Goal: Task Accomplishment & Management: Manage account settings

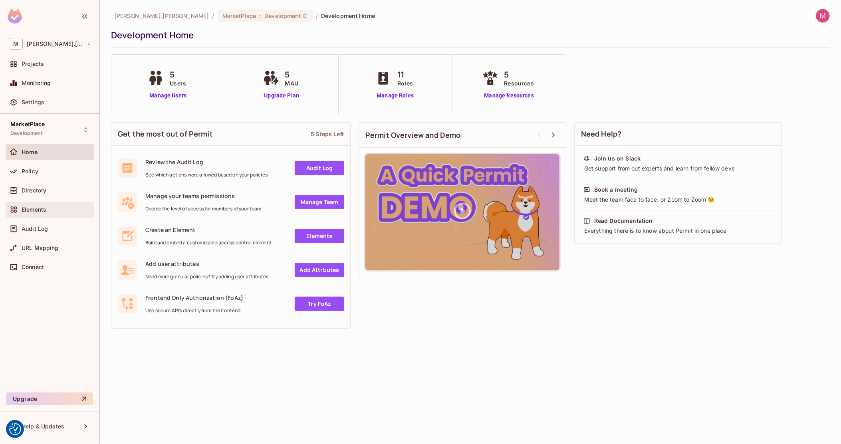
click at [44, 202] on div "Elements" at bounding box center [50, 210] width 88 height 16
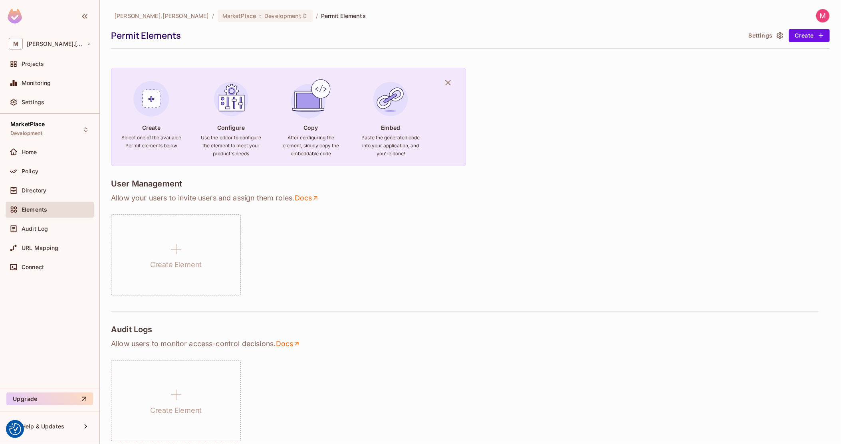
click at [817, 14] on img at bounding box center [822, 15] width 13 height 13
click at [782, 87] on span "Log out" at bounding box center [774, 87] width 20 height 8
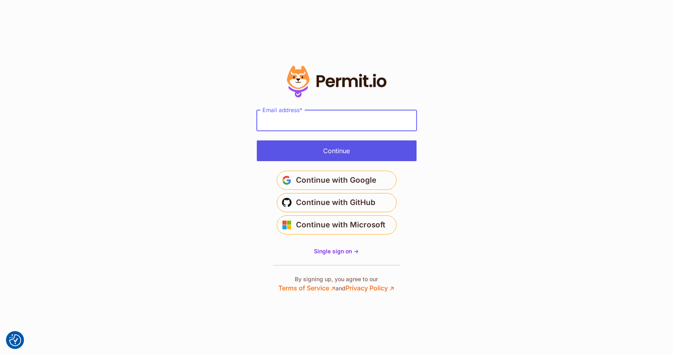
type input "**********"
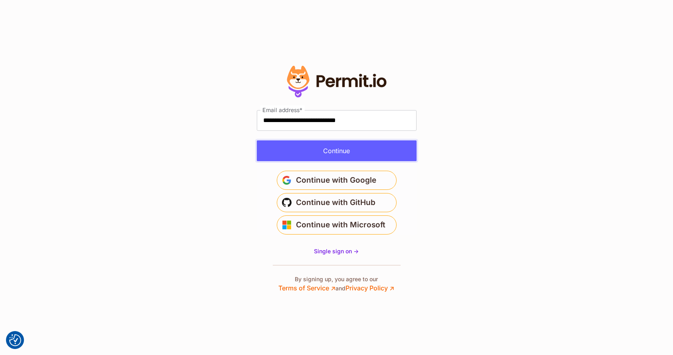
click at [333, 151] on button "Continue" at bounding box center [337, 151] width 160 height 21
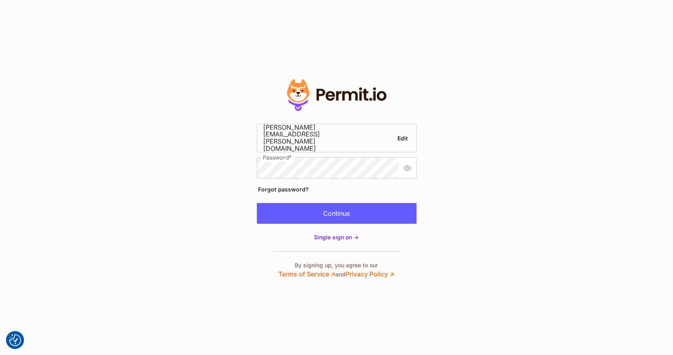
click at [514, 166] on section "Edit" at bounding box center [336, 177] width 673 height 355
click at [396, 204] on button "Continue" at bounding box center [337, 213] width 160 height 21
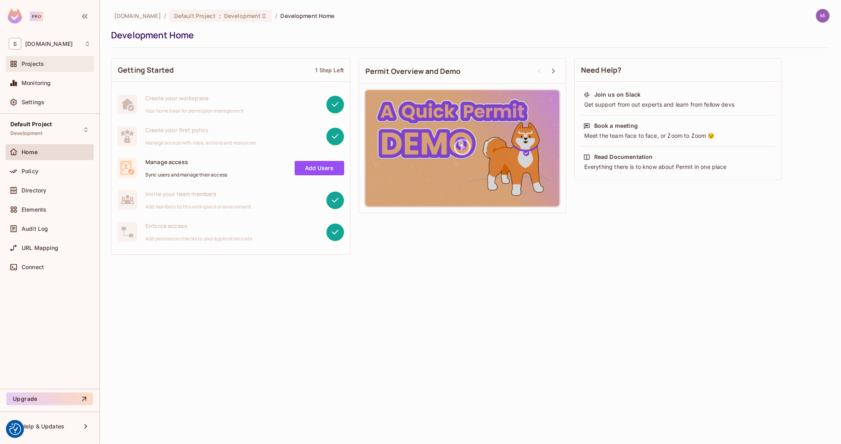
click at [44, 64] on span "Projects" at bounding box center [33, 64] width 22 height 6
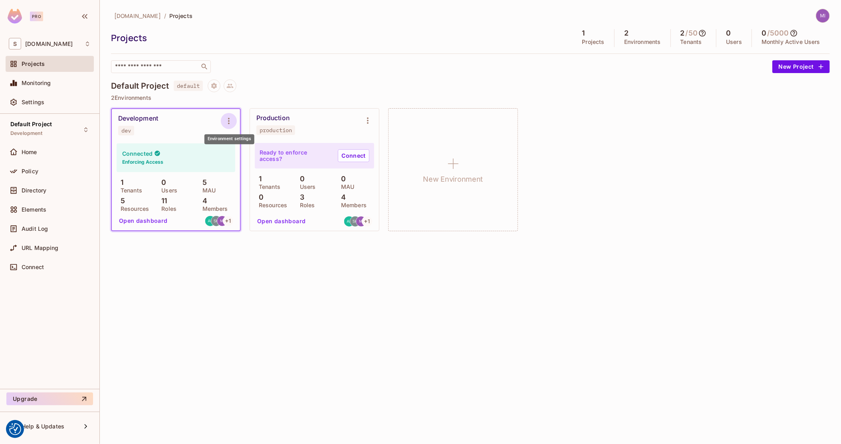
click at [227, 119] on icon "Environment settings" at bounding box center [229, 121] width 10 height 10
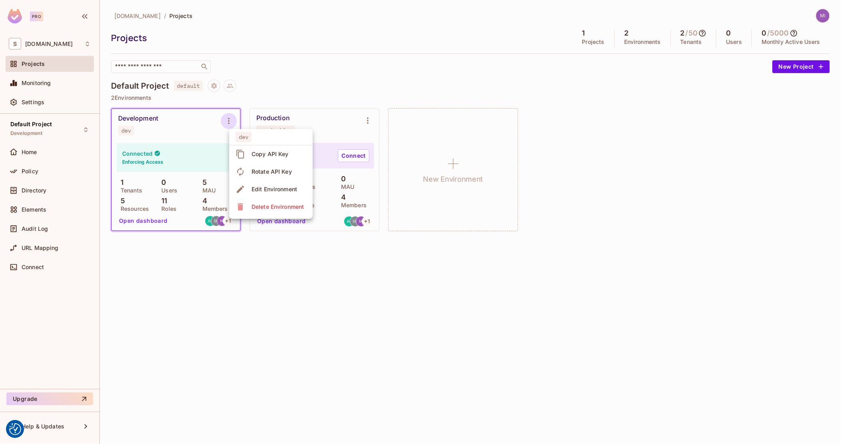
click at [277, 150] on div "Copy API Key" at bounding box center [269, 154] width 37 height 8
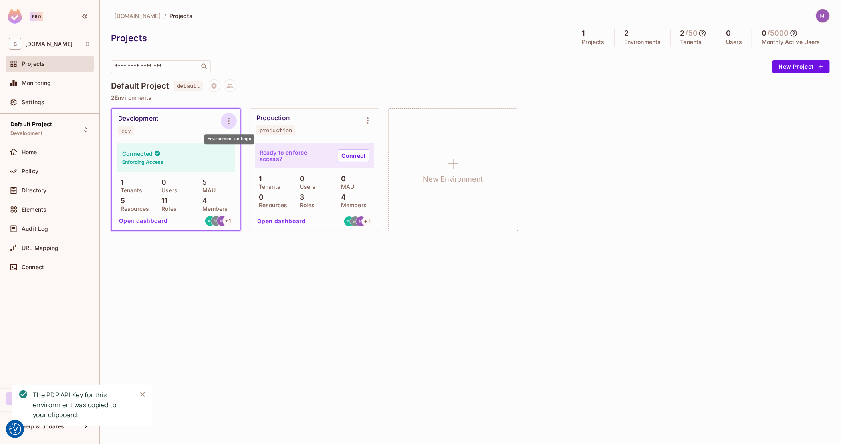
click at [231, 119] on icon "Environment settings" at bounding box center [229, 121] width 10 height 10
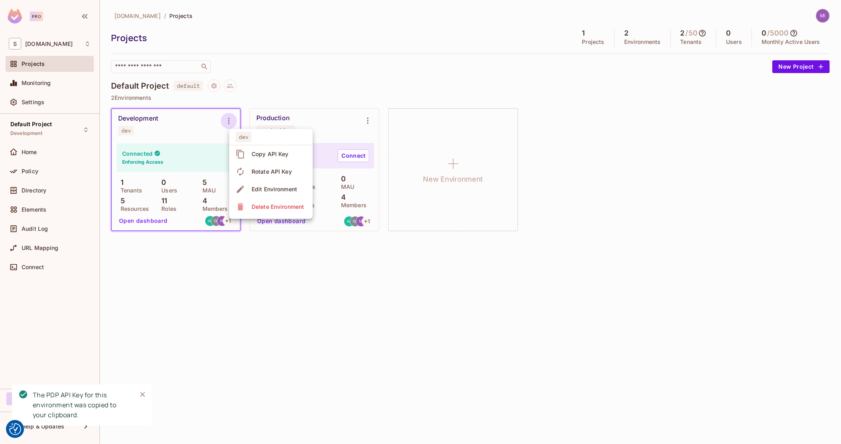
click at [39, 170] on div at bounding box center [420, 222] width 841 height 444
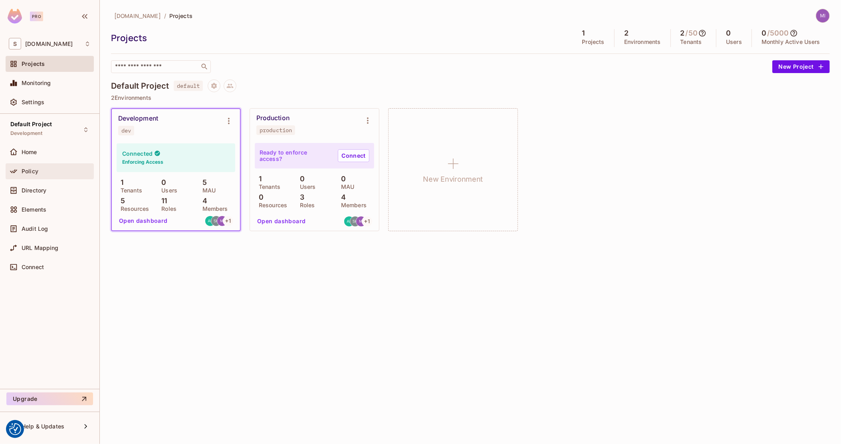
click at [37, 170] on div "Policy" at bounding box center [56, 171] width 69 height 6
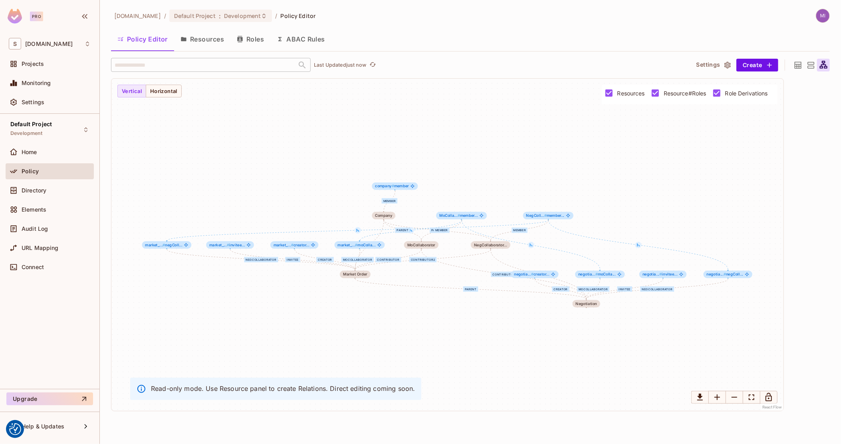
click at [805, 63] on icon at bounding box center [810, 65] width 10 height 10
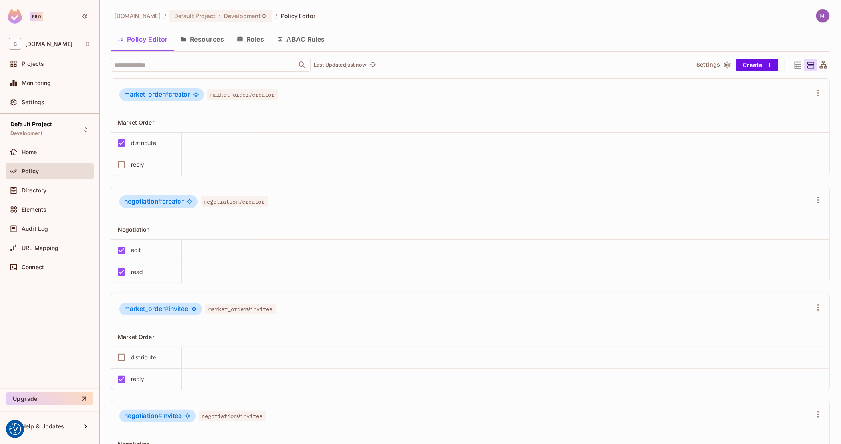
click at [795, 63] on div at bounding box center [797, 65] width 13 height 13
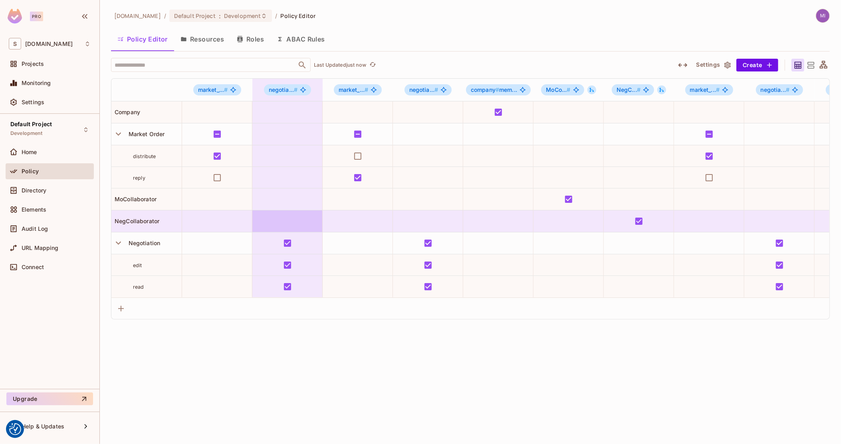
scroll to position [0, 215]
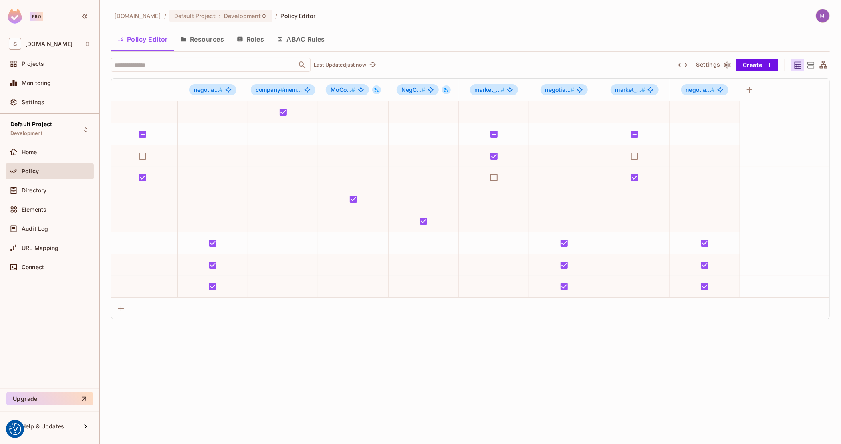
drag, startPoint x: 362, startPoint y: 228, endPoint x: 743, endPoint y: 224, distance: 381.6
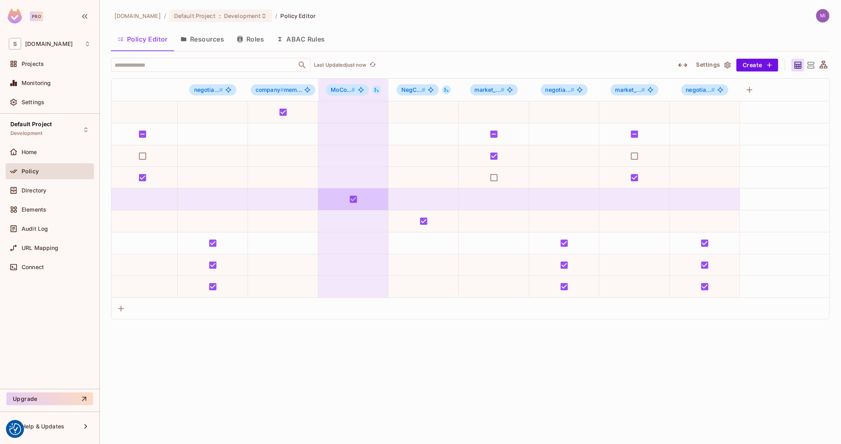
drag, startPoint x: 715, startPoint y: 220, endPoint x: 323, endPoint y: 201, distance: 392.0
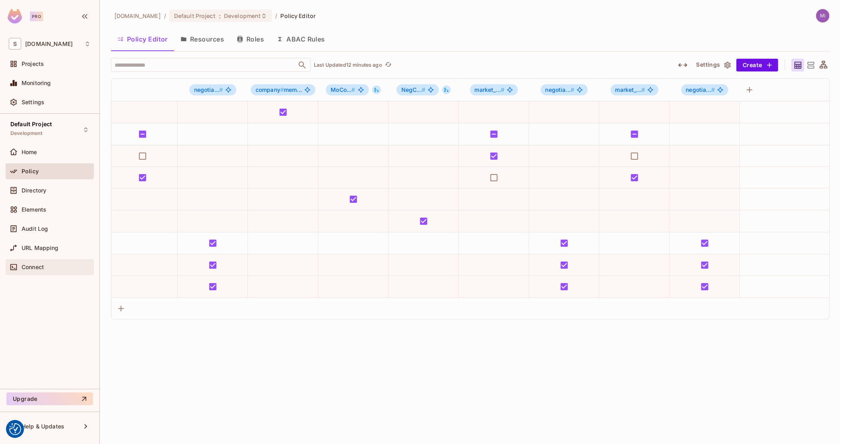
click at [49, 268] on div "Connect" at bounding box center [56, 267] width 69 height 6
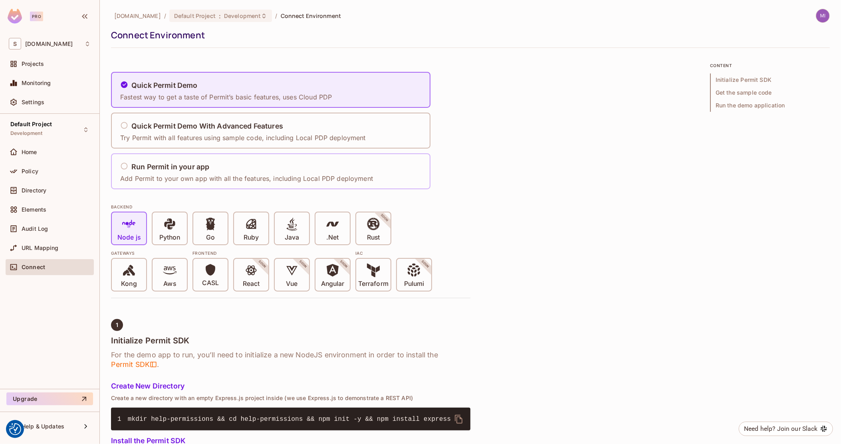
click at [198, 168] on h5 "Run Permit in your app" at bounding box center [170, 167] width 78 height 8
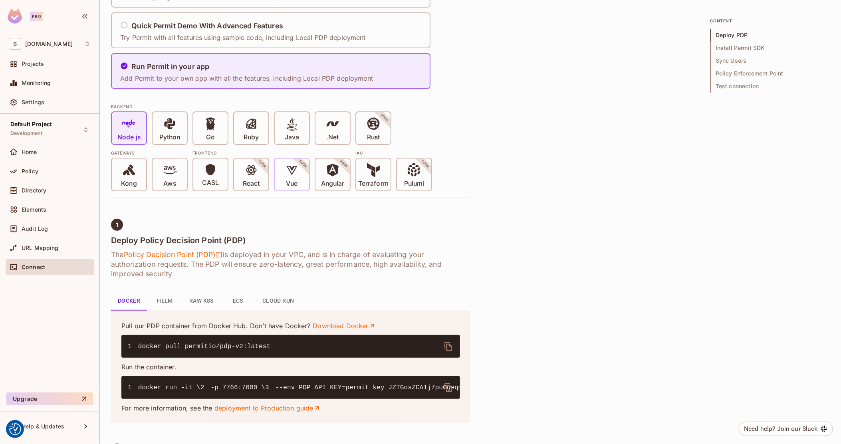
scroll to position [100, 0]
click at [323, 130] on div ".Net" at bounding box center [332, 129] width 34 height 32
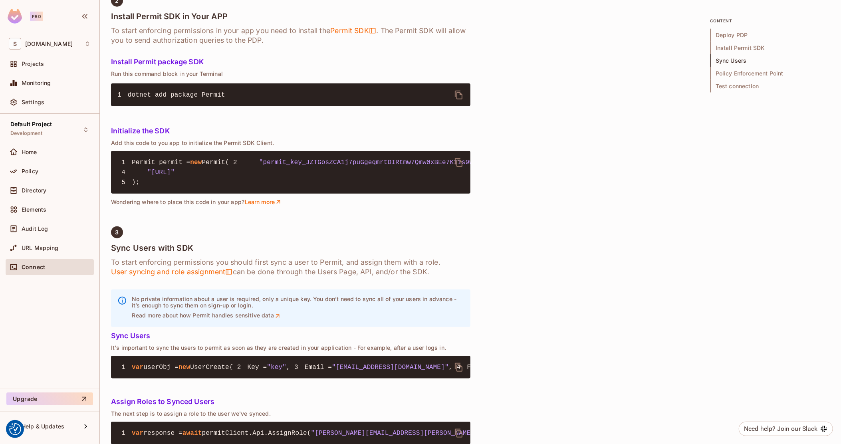
scroll to position [544, 0]
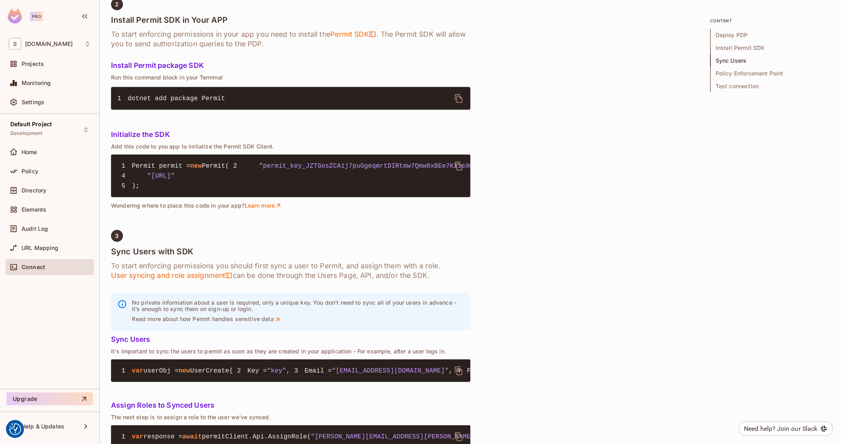
drag, startPoint x: 382, startPoint y: 218, endPoint x: 518, endPoint y: 207, distance: 136.1
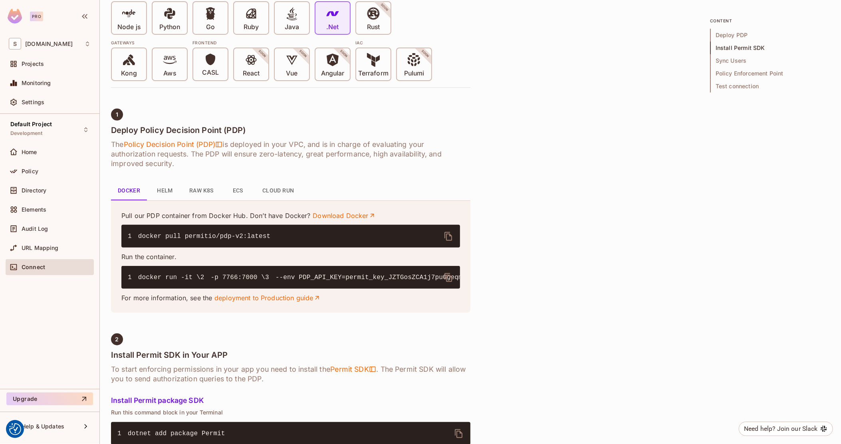
scroll to position [399, 0]
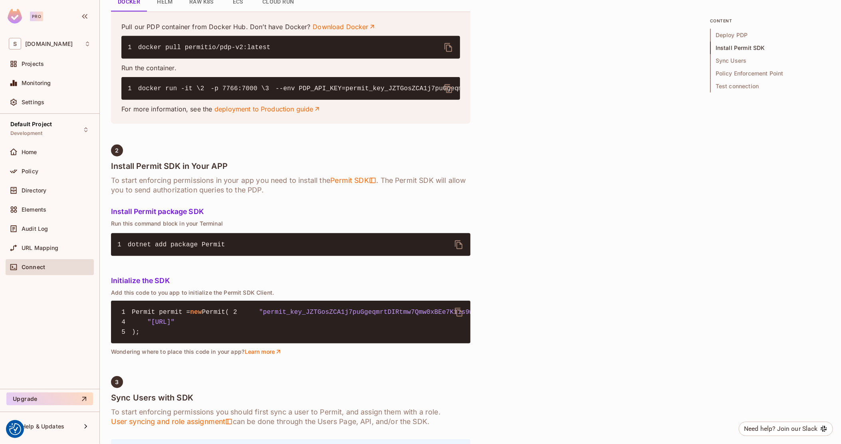
click at [338, 92] on code "1 docker run -it \ 2 -p 7766:7000 \ 3 --env PDP_API_KEY=permit_key_JZTGosZCA1j7…" at bounding box center [525, 88] width 795 height 7
copy code "permit_key_JZTGosZCA1j7puGgeqmrtDIRtmw7Qmw0xBEe7K11s9wlWgEZeJPC4cTIG0zBQ50R04Sf…"
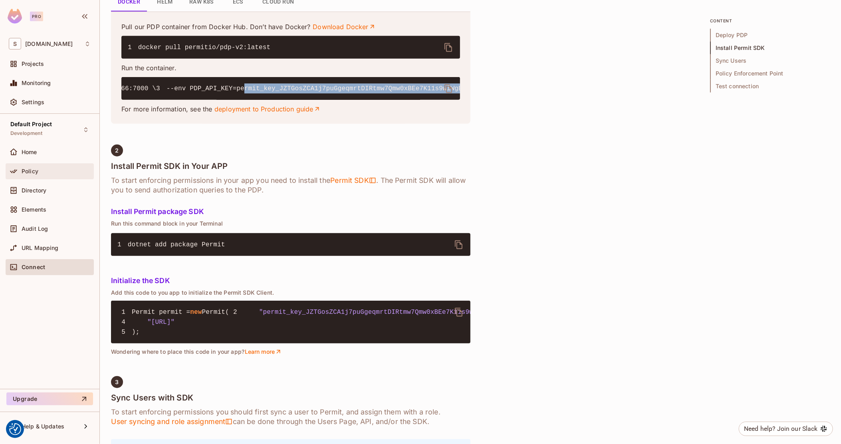
click at [30, 176] on div "Policy" at bounding box center [50, 171] width 88 height 16
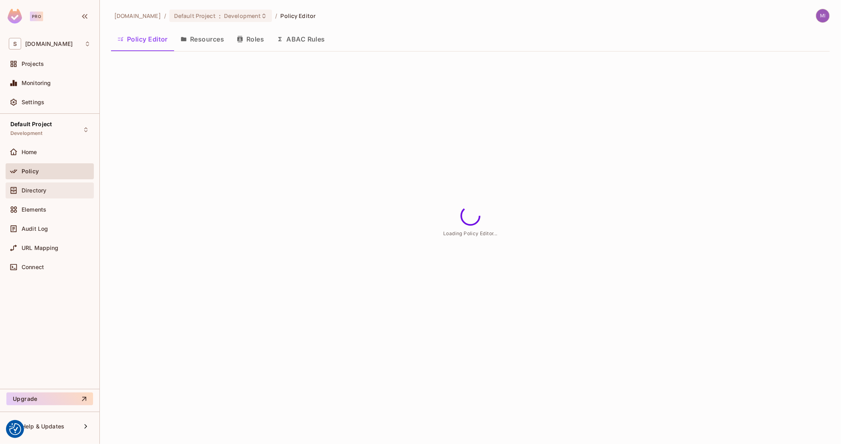
click at [30, 194] on div "Directory" at bounding box center [50, 191] width 82 height 10
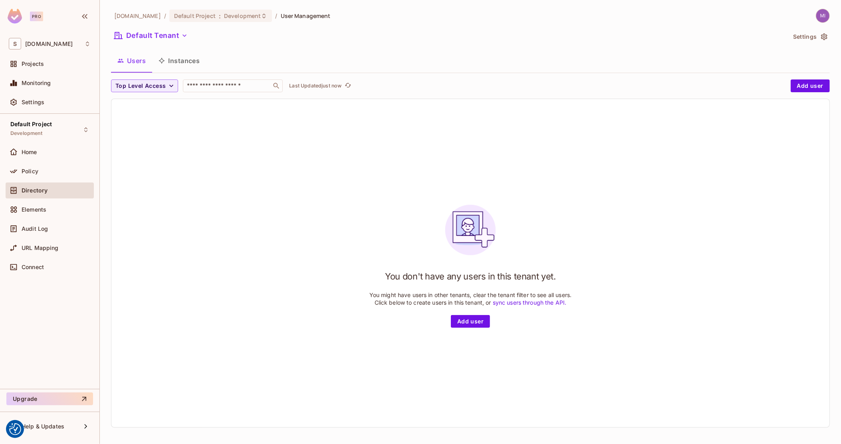
click at [816, 13] on img at bounding box center [822, 15] width 13 height 13
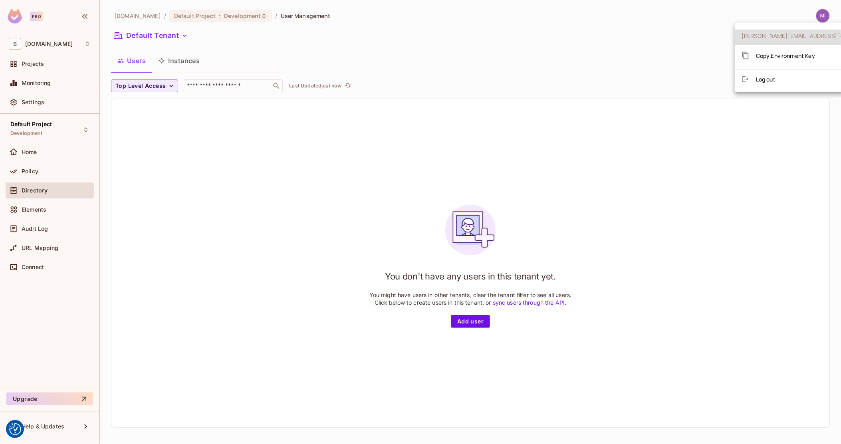
click at [568, 38] on div at bounding box center [420, 222] width 841 height 444
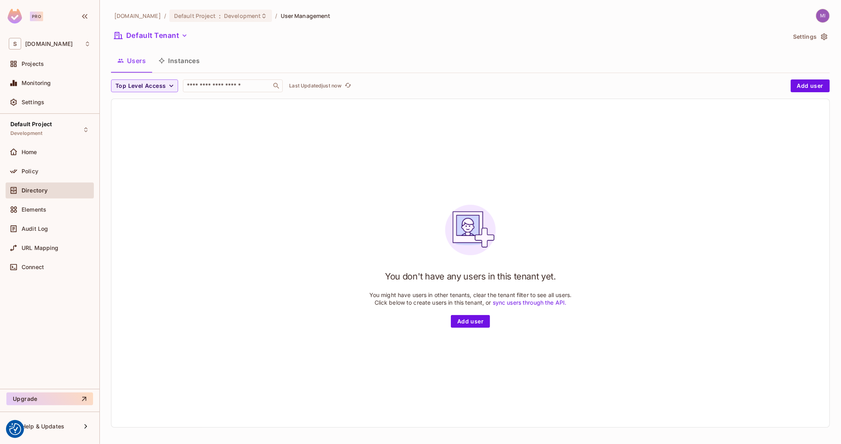
click at [822, 18] on div at bounding box center [818, 16] width 21 height 14
click at [816, 18] on img at bounding box center [822, 15] width 13 height 13
click at [780, 83] on li "Log out" at bounding box center [835, 79] width 200 height 13
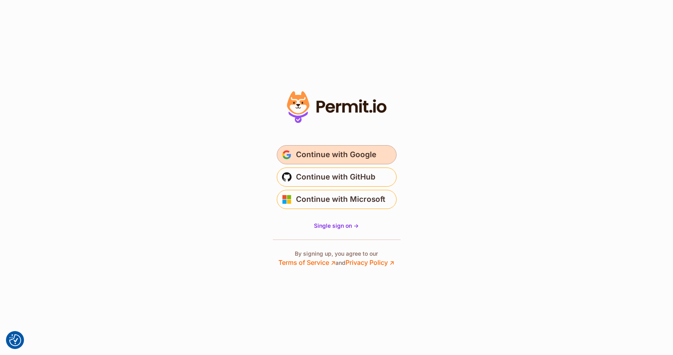
click at [333, 161] on span "Continue with Google" at bounding box center [336, 154] width 80 height 13
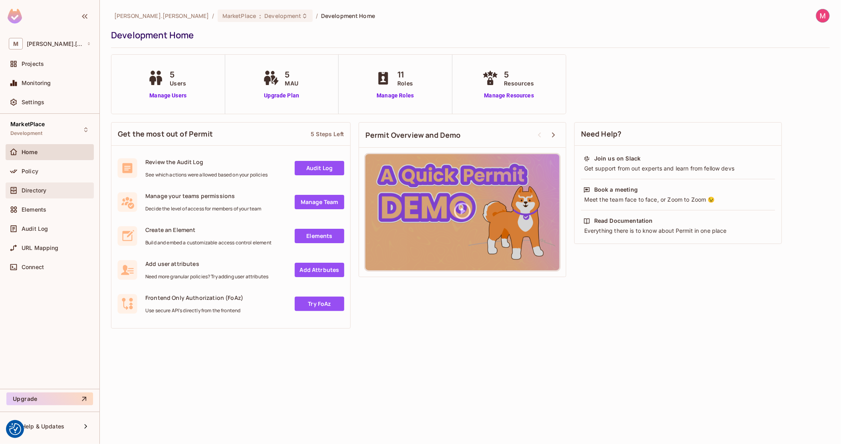
click at [33, 193] on span "Directory" at bounding box center [34, 190] width 25 height 6
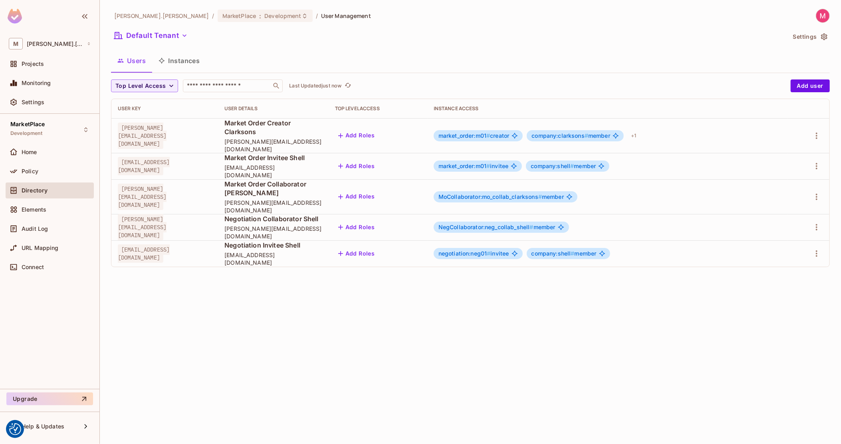
click at [166, 129] on span "[PERSON_NAME][EMAIL_ADDRESS][DOMAIN_NAME]" at bounding box center [142, 136] width 49 height 26
copy span "[PERSON_NAME][EMAIL_ADDRESS][DOMAIN_NAME]"
click at [322, 123] on span "Market Order Creator Clarksons" at bounding box center [273, 128] width 98 height 18
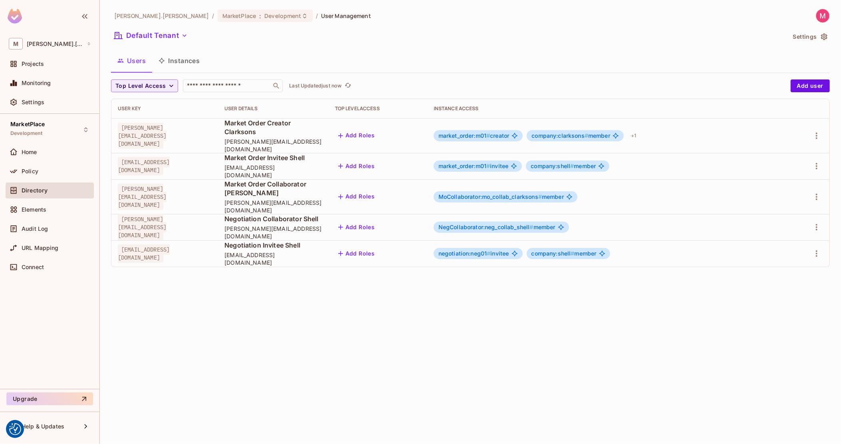
click at [322, 123] on span "Market Order Creator Clarksons" at bounding box center [273, 128] width 98 height 18
copy span "Market Order Creator Clarksons"
click at [817, 131] on icon "button" at bounding box center [816, 136] width 10 height 10
click at [769, 147] on div "Edit" at bounding box center [774, 150] width 11 height 8
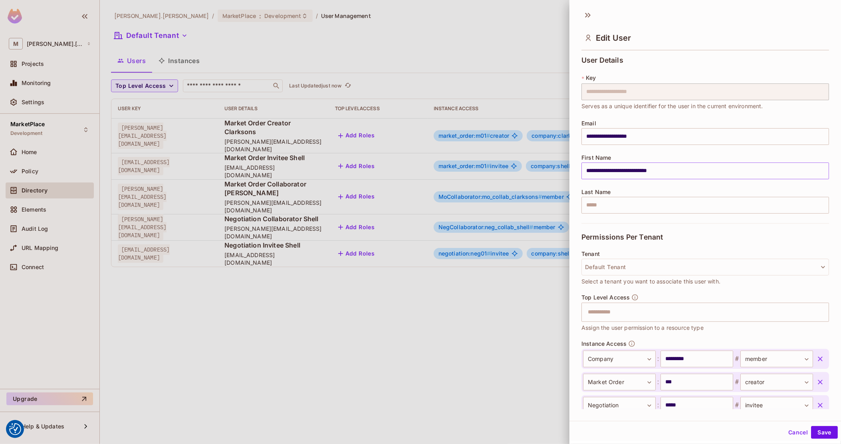
click at [674, 169] on input "**********" at bounding box center [704, 170] width 247 height 17
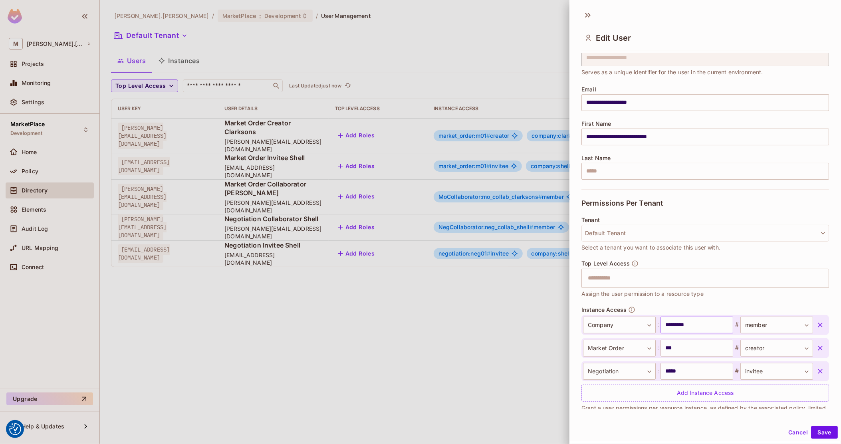
scroll to position [50, 0]
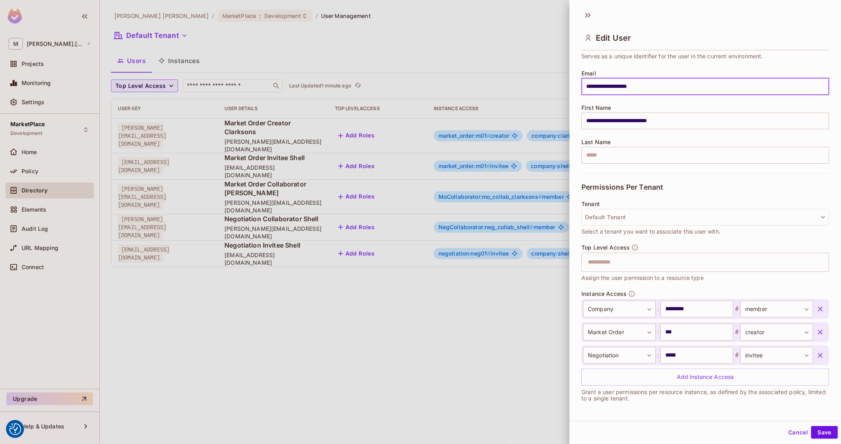
click at [627, 88] on input "**********" at bounding box center [704, 86] width 247 height 17
click at [647, 128] on input "**********" at bounding box center [704, 121] width 247 height 17
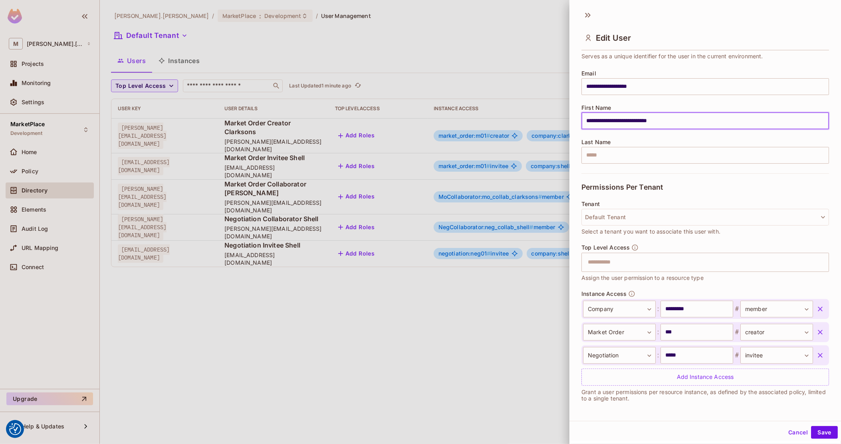
click at [647, 128] on input "**********" at bounding box center [704, 121] width 247 height 17
click at [495, 252] on div at bounding box center [420, 222] width 841 height 444
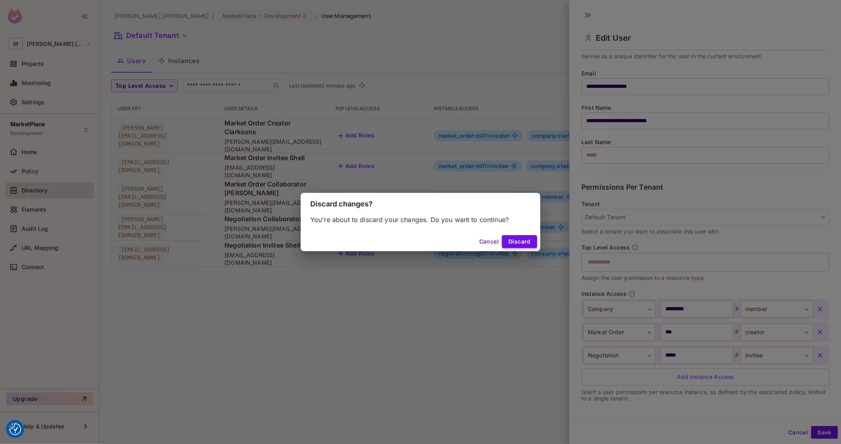
click at [527, 241] on button "Discard" at bounding box center [519, 241] width 35 height 13
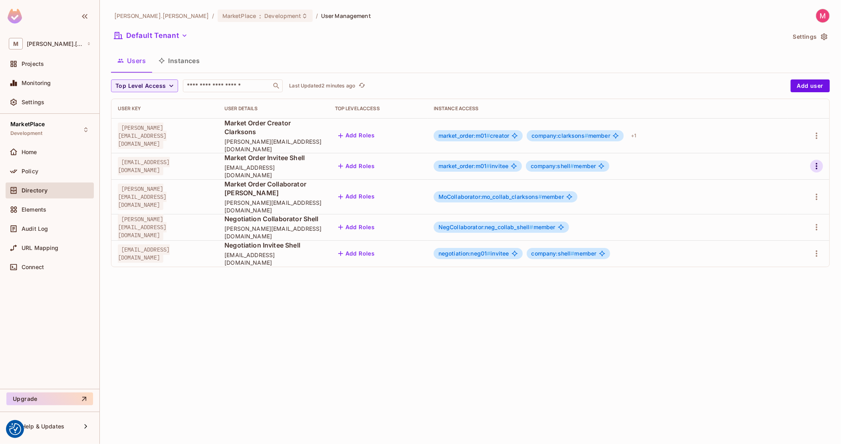
click at [815, 161] on icon "button" at bounding box center [816, 166] width 10 height 10
click at [786, 172] on li "Edit" at bounding box center [781, 176] width 71 height 18
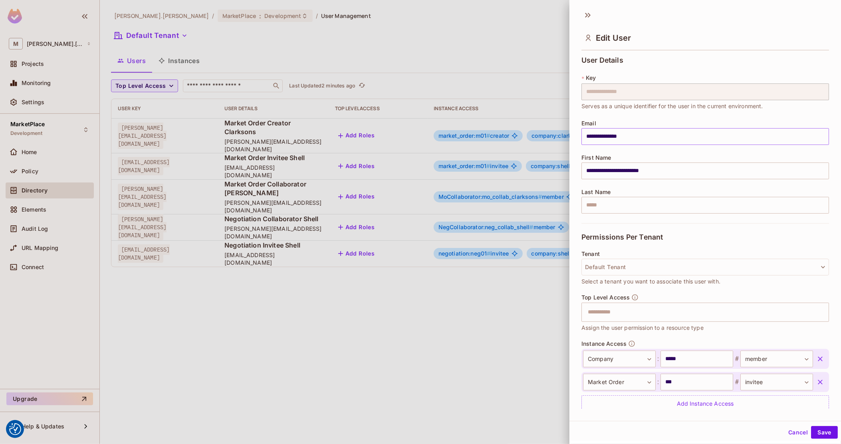
click at [621, 144] on input "**********" at bounding box center [704, 136] width 247 height 17
click at [616, 171] on input "**********" at bounding box center [704, 170] width 247 height 17
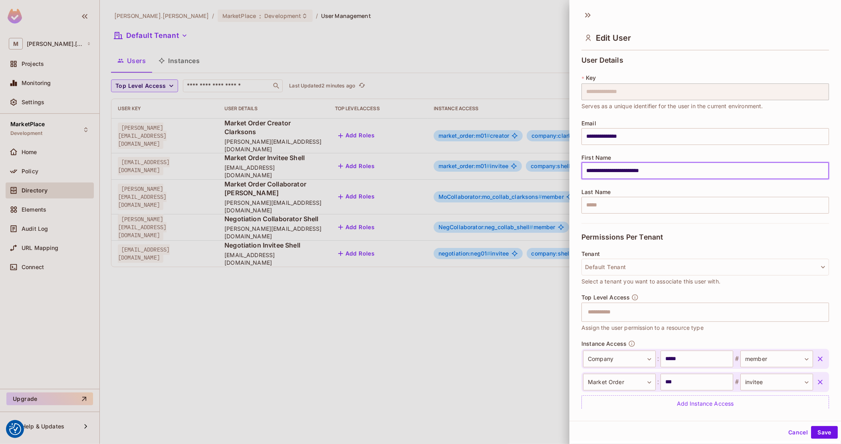
click at [616, 171] on input "**********" at bounding box center [704, 170] width 247 height 17
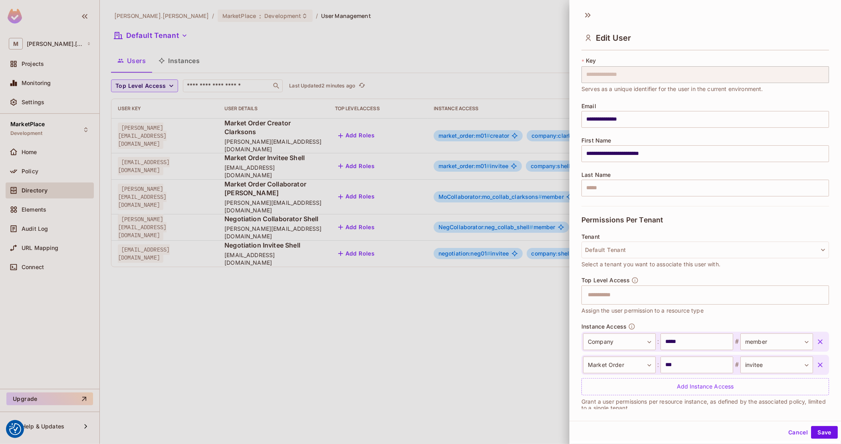
scroll to position [26, 0]
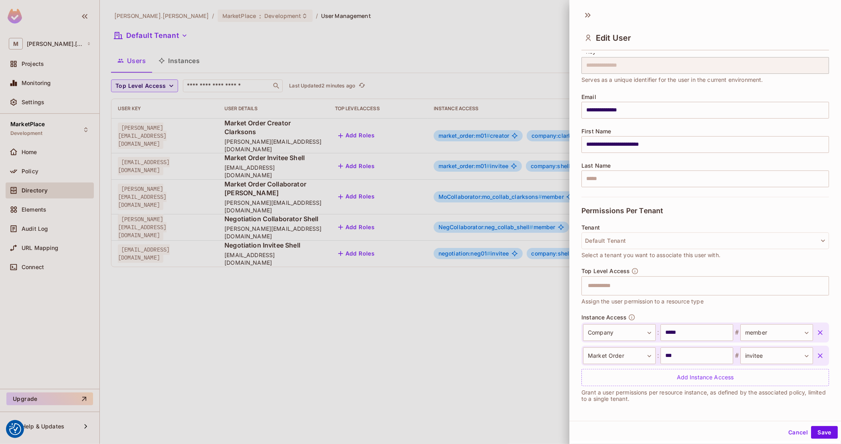
click at [312, 175] on div at bounding box center [420, 222] width 841 height 444
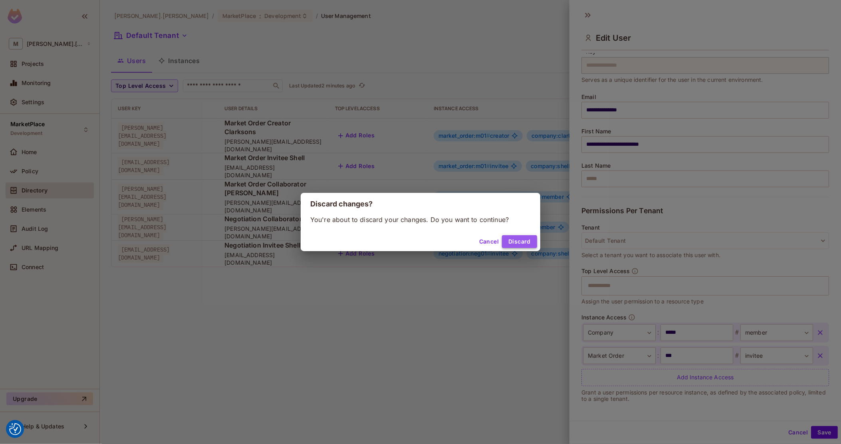
click at [530, 246] on button "Discard" at bounding box center [519, 241] width 35 height 13
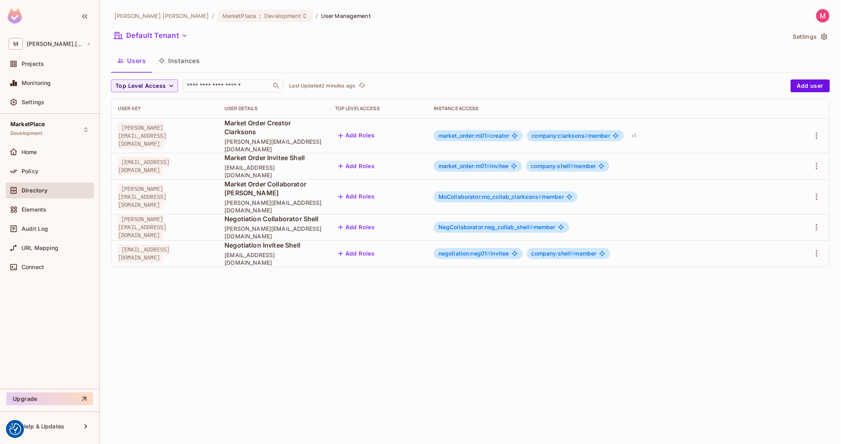
click at [154, 185] on span "[PERSON_NAME][EMAIL_ADDRESS][DOMAIN_NAME]" at bounding box center [142, 197] width 49 height 26
click at [153, 185] on span "[PERSON_NAME][EMAIL_ADDRESS][DOMAIN_NAME]" at bounding box center [142, 197] width 49 height 26
copy span "[PERSON_NAME][EMAIL_ADDRESS][DOMAIN_NAME]"
click at [257, 180] on span "Market Order Collaborator [PERSON_NAME]" at bounding box center [273, 189] width 98 height 18
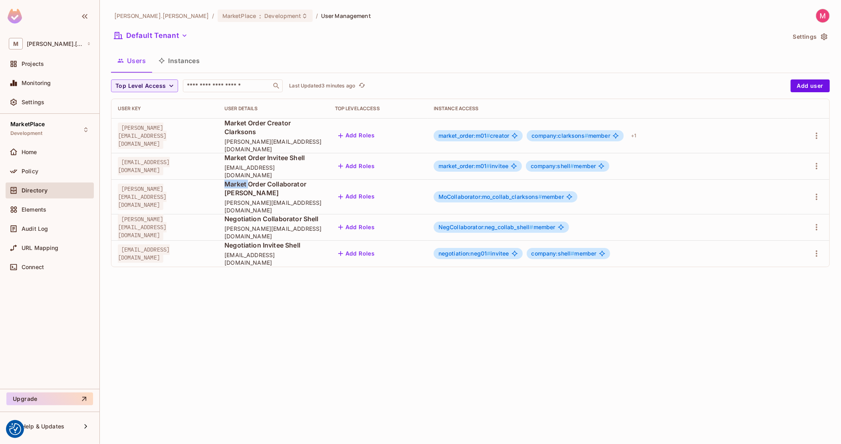
click at [257, 180] on span "Market Order Collaborator [PERSON_NAME]" at bounding box center [273, 189] width 98 height 18
copy span "Market Order Collaborator [PERSON_NAME]"
click at [542, 193] on span "MoCollaborator:mo_collab_clarksons #" at bounding box center [489, 196] width 103 height 7
click at [556, 184] on body "We use cookies to enhance your browsing experience, serve personalized ads or c…" at bounding box center [420, 222] width 841 height 444
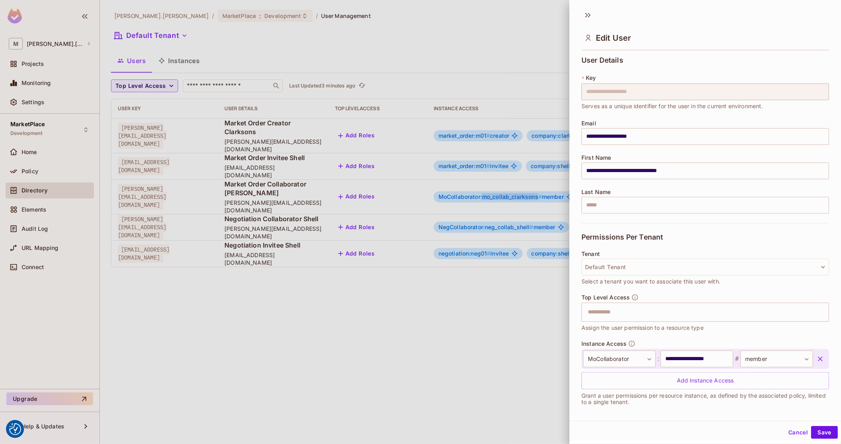
copy span "mo_collab_clarksons"
click at [379, 220] on div at bounding box center [420, 222] width 841 height 444
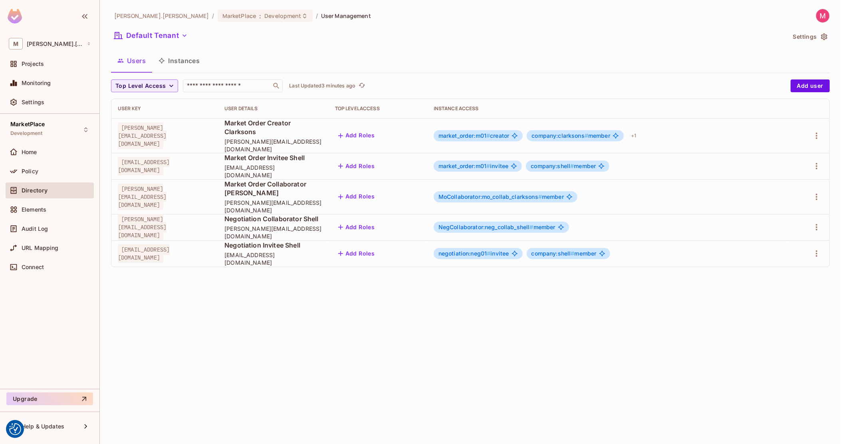
click at [160, 214] on span "[PERSON_NAME][EMAIL_ADDRESS][DOMAIN_NAME]" at bounding box center [142, 227] width 49 height 26
copy span "[PERSON_NAME][EMAIL_ADDRESS][DOMAIN_NAME]"
click at [307, 214] on span "Negotiation Collaborator Shell" at bounding box center [273, 218] width 98 height 9
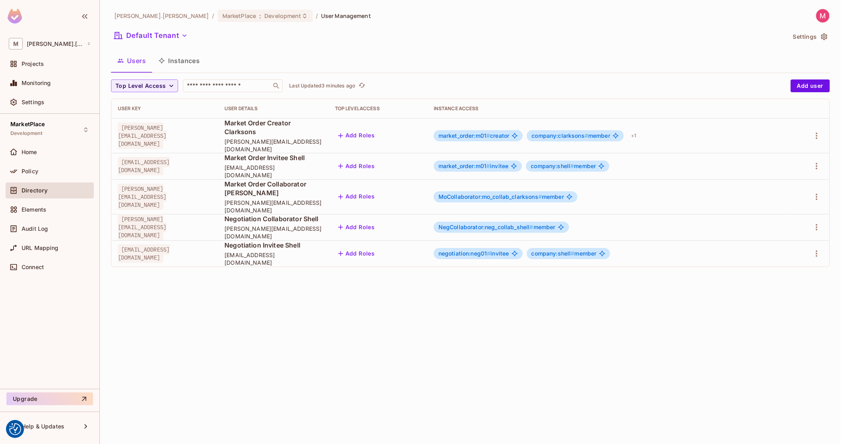
click at [307, 214] on span "Negotiation Collaborator Shell" at bounding box center [273, 218] width 98 height 9
copy span "Negotiation Collaborator Shell"
click at [531, 224] on span "NegCollaborator:neg_collab_shell #" at bounding box center [485, 227] width 95 height 7
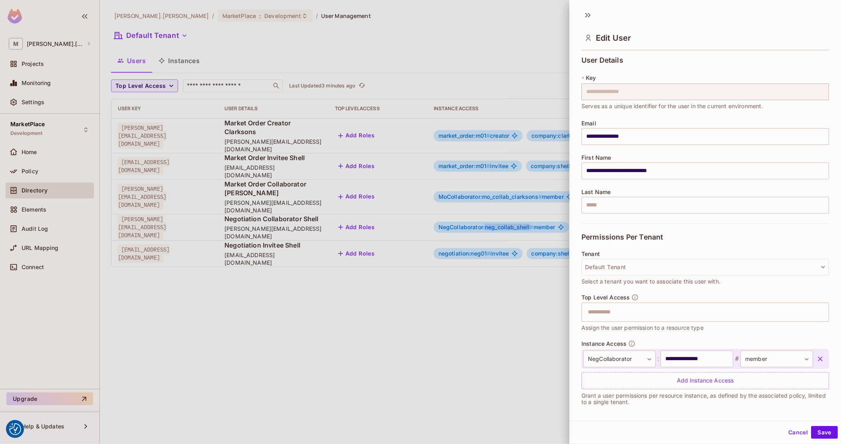
copy span "neg_collab_shell"
click at [370, 191] on div at bounding box center [420, 222] width 841 height 444
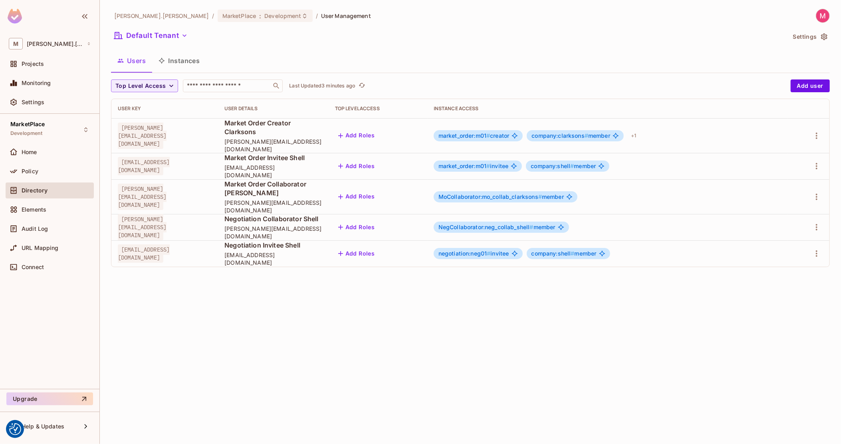
click at [135, 244] on span "[EMAIL_ADDRESS][DOMAIN_NAME]" at bounding box center [144, 253] width 52 height 18
copy span "[EMAIL_ADDRESS][DOMAIN_NAME]"
click at [306, 241] on span "Negotiation Invitee Shell" at bounding box center [273, 245] width 98 height 9
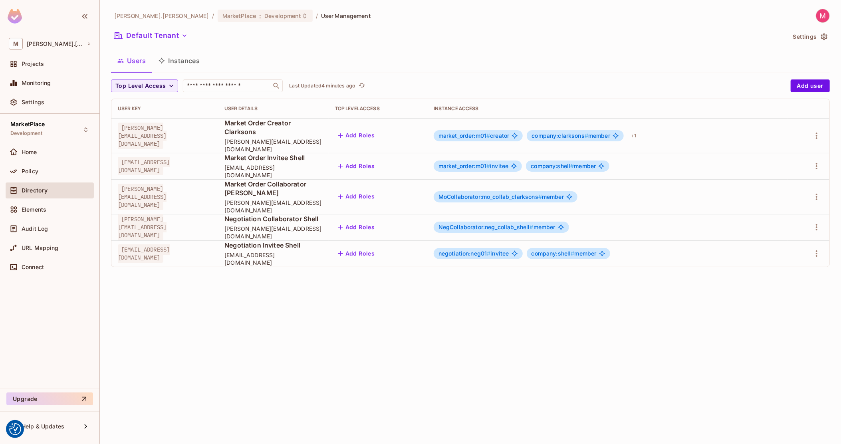
click at [306, 241] on span "Negotiation Invitee Shell" at bounding box center [273, 245] width 98 height 9
copy span "Negotiation Invitee Shell"
